Goal: Go to known website: Access a specific website the user already knows

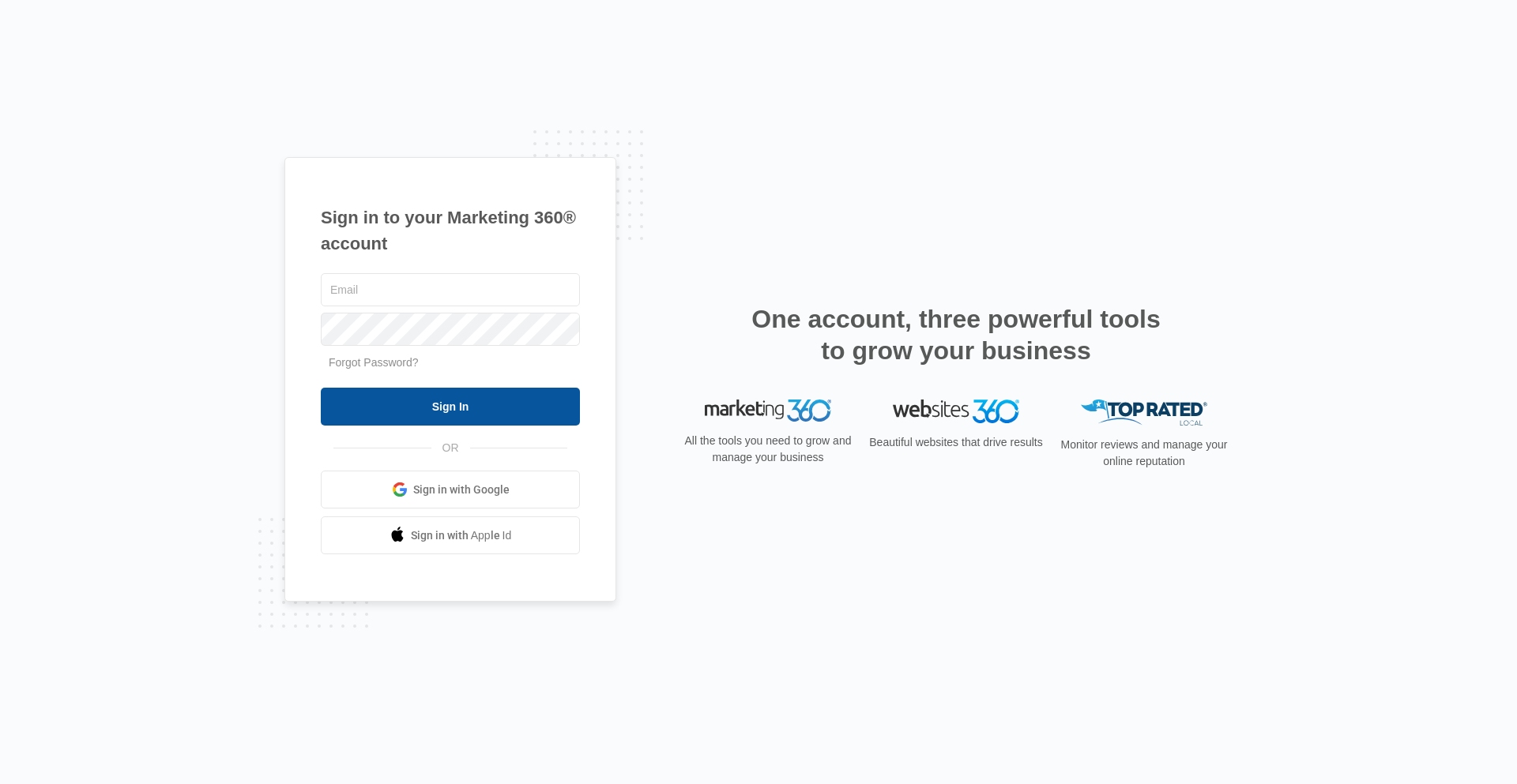
type input "[EMAIL_ADDRESS][DOMAIN_NAME]"
click at [474, 396] on input "Sign In" at bounding box center [450, 407] width 259 height 38
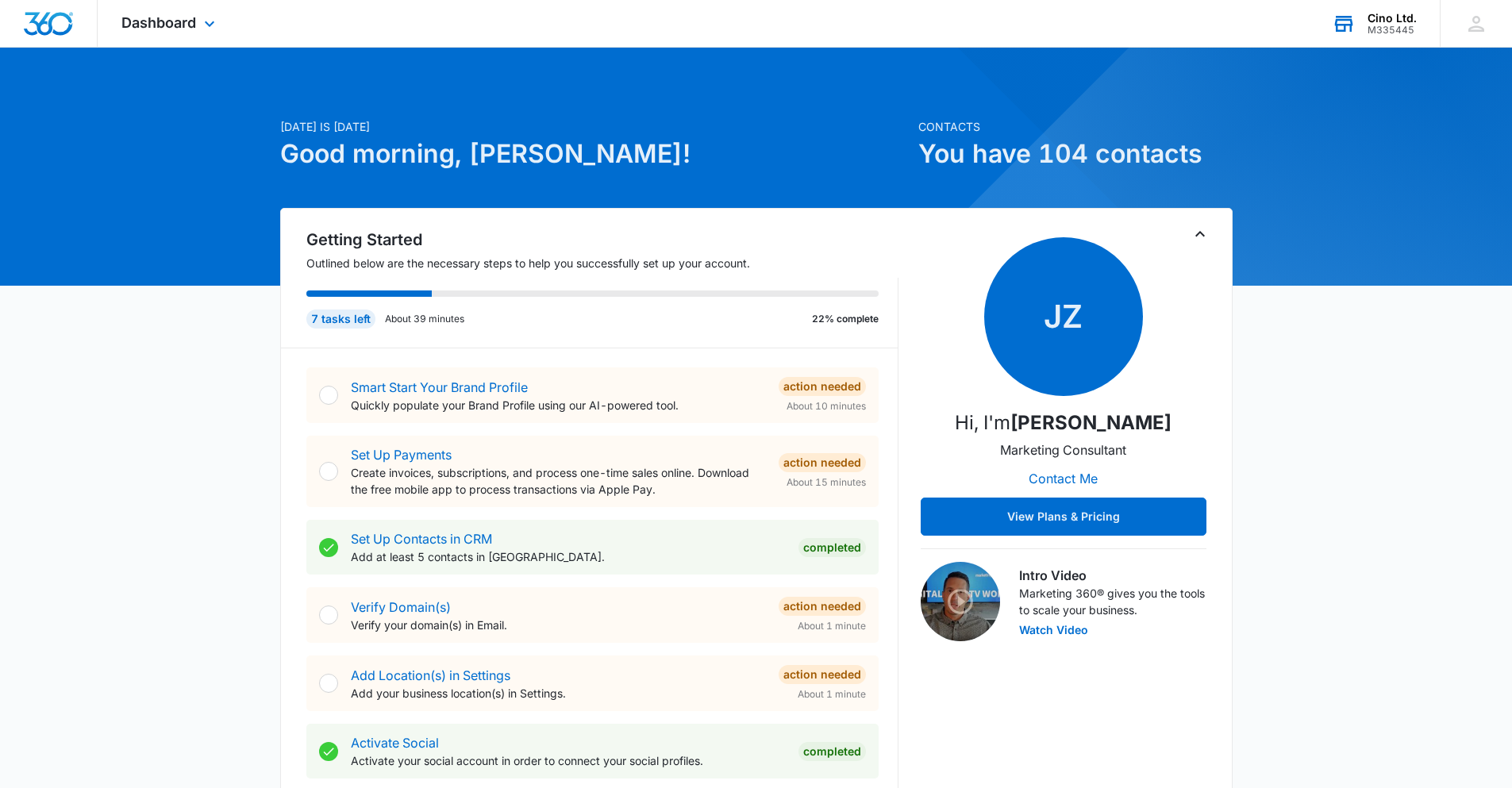
click at [1414, 29] on div "M335445" at bounding box center [1392, 29] width 49 height 11
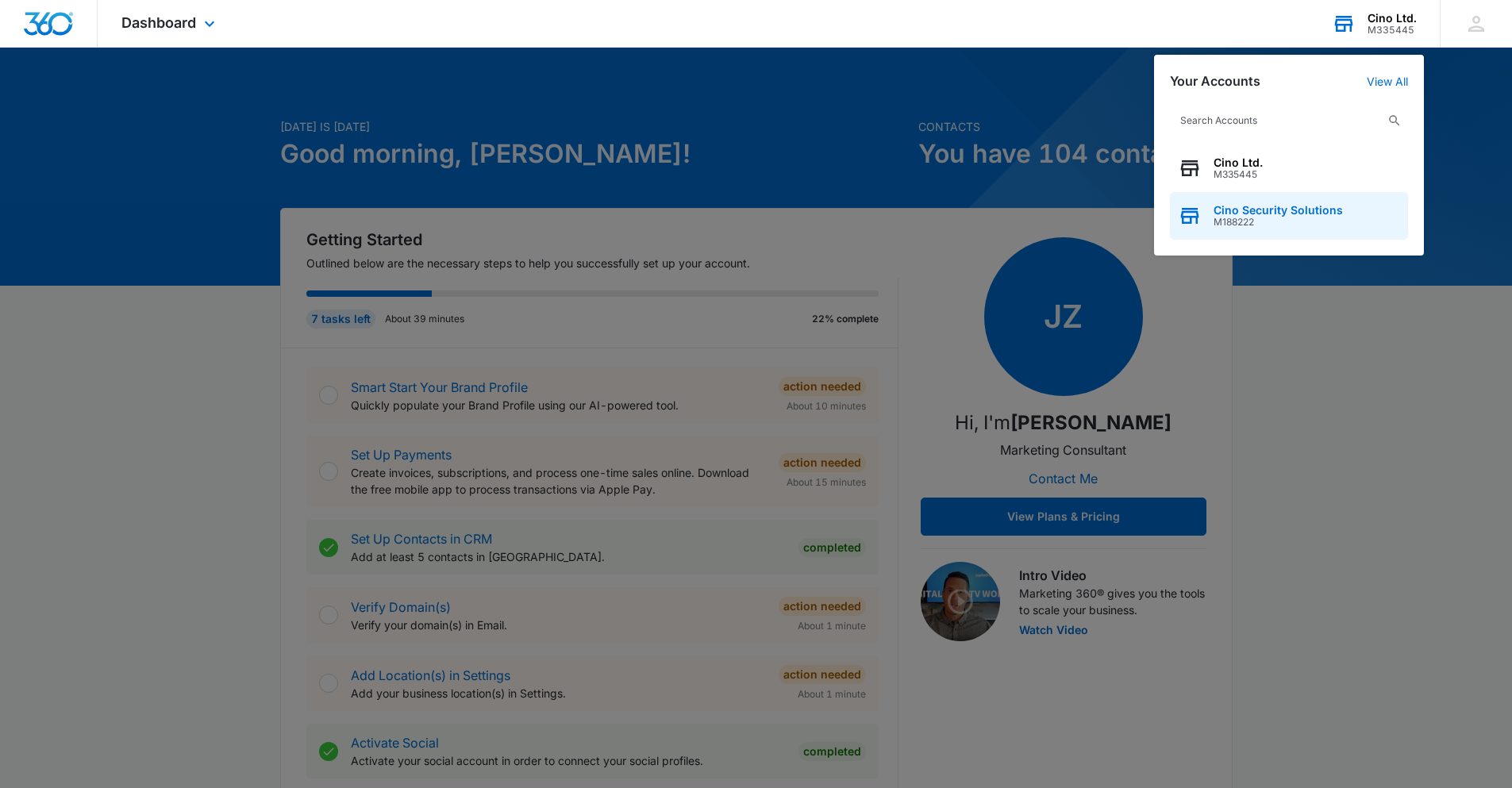
click at [1262, 214] on span "Cino Security Solutions" at bounding box center [1278, 210] width 129 height 13
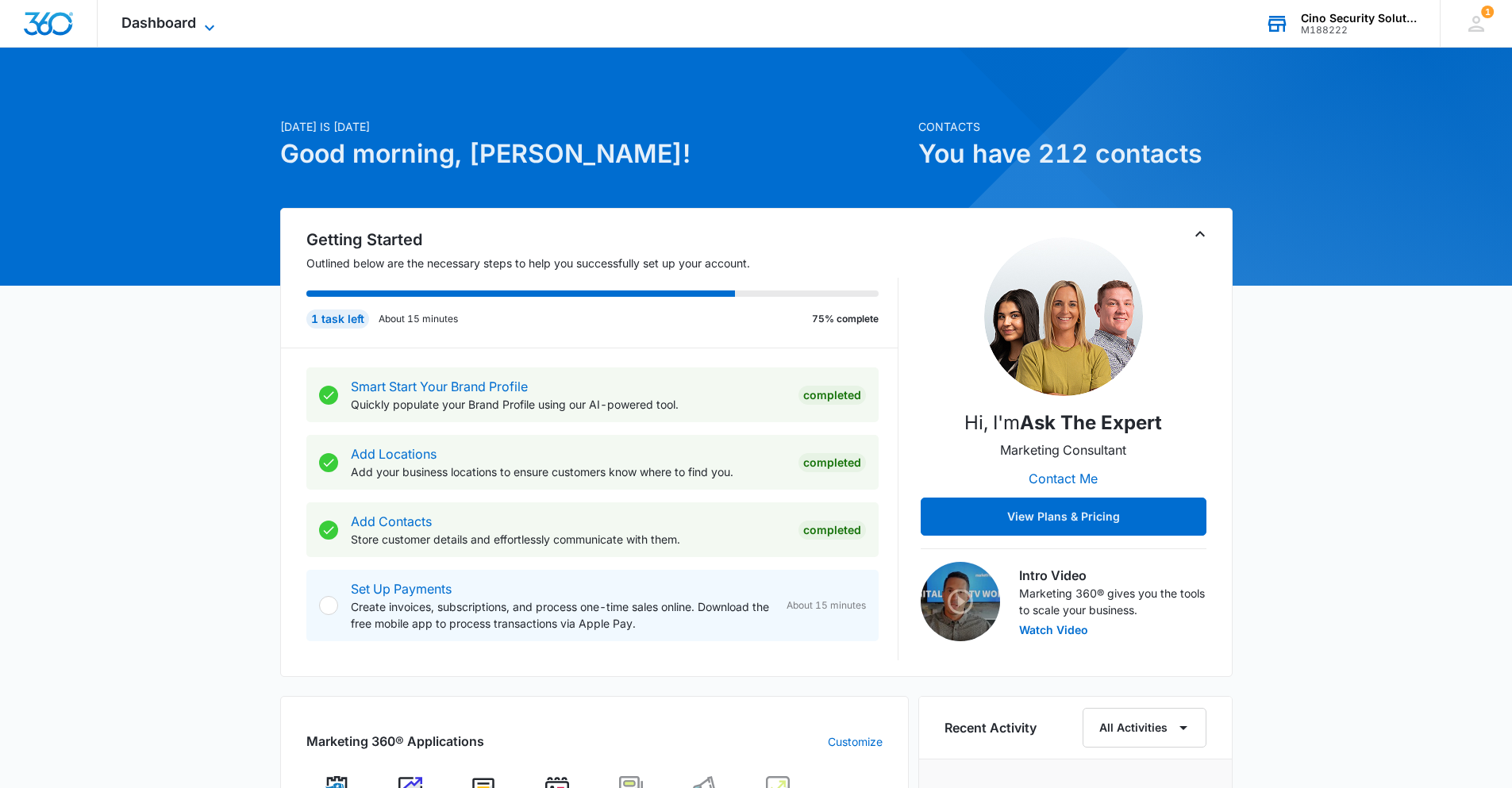
click at [209, 22] on icon at bounding box center [209, 28] width 19 height 19
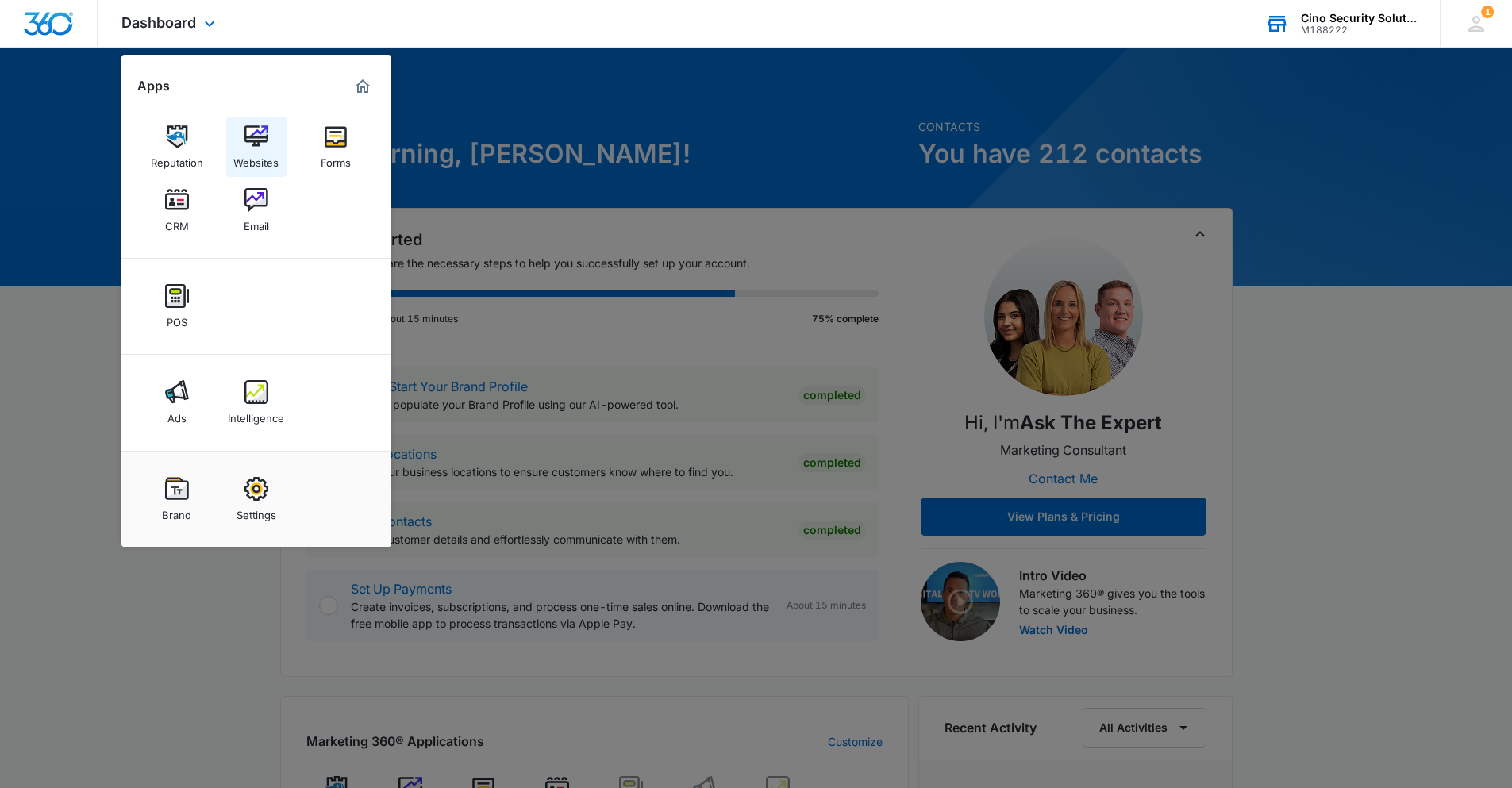
click at [255, 139] on img at bounding box center [256, 136] width 24 height 24
